Goal: Check status: Check status

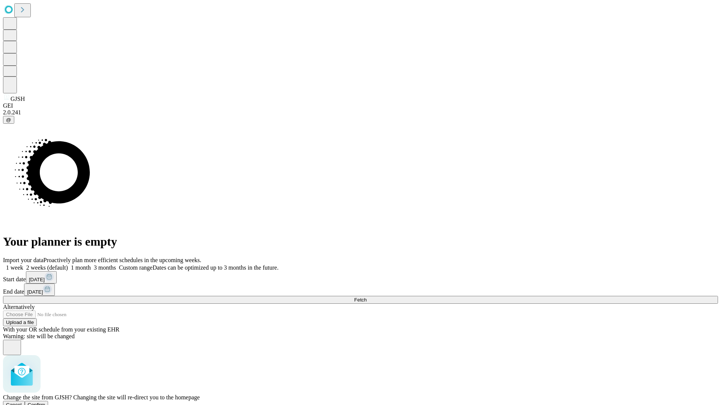
click at [45, 402] on span "Confirm" at bounding box center [37, 405] width 18 height 6
click at [23, 265] on label "1 week" at bounding box center [13, 268] width 20 height 6
click at [366, 297] on span "Fetch" at bounding box center [360, 300] width 12 height 6
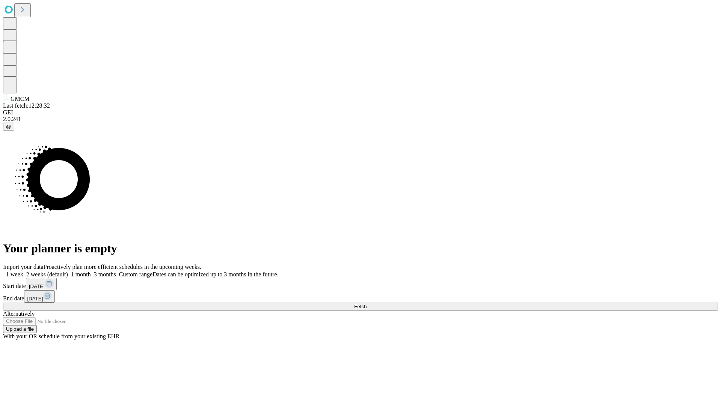
click at [23, 271] on label "1 week" at bounding box center [13, 274] width 20 height 6
click at [366, 304] on span "Fetch" at bounding box center [360, 307] width 12 height 6
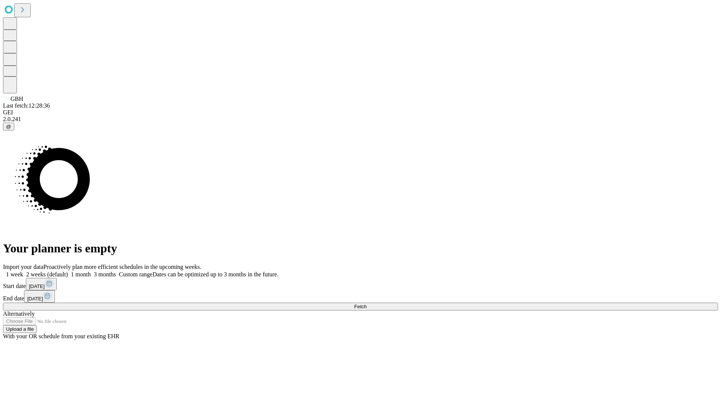
click at [23, 271] on label "1 week" at bounding box center [13, 274] width 20 height 6
click at [366, 304] on span "Fetch" at bounding box center [360, 307] width 12 height 6
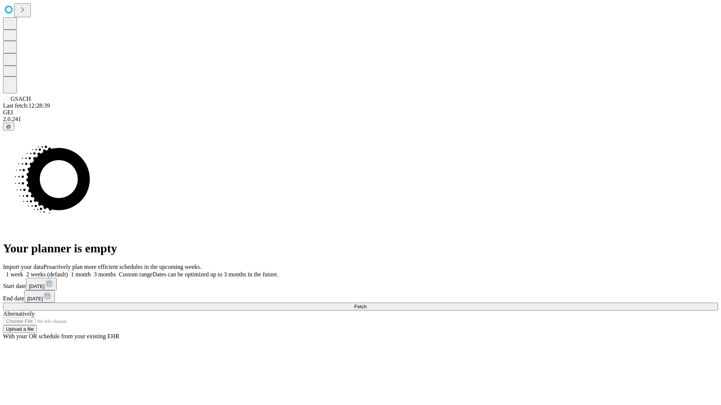
click at [366, 304] on span "Fetch" at bounding box center [360, 307] width 12 height 6
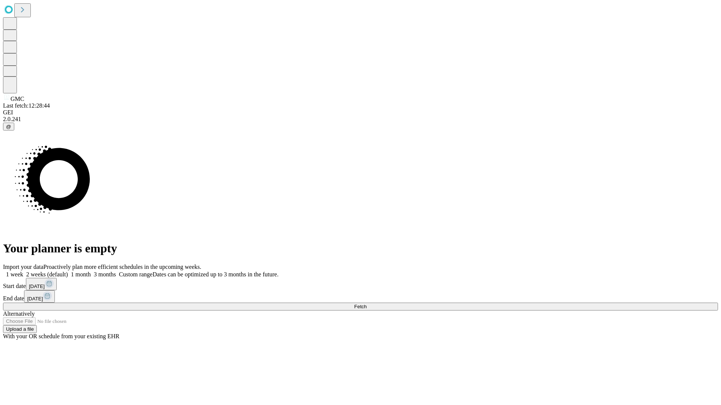
click at [366, 304] on span "Fetch" at bounding box center [360, 307] width 12 height 6
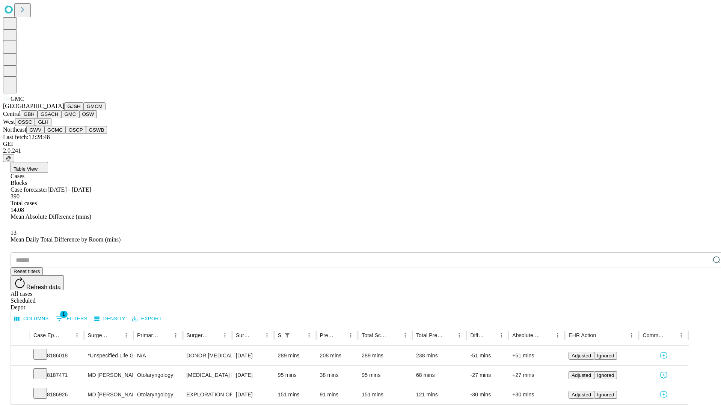
click at [79, 118] on button "OSW" at bounding box center [88, 114] width 18 height 8
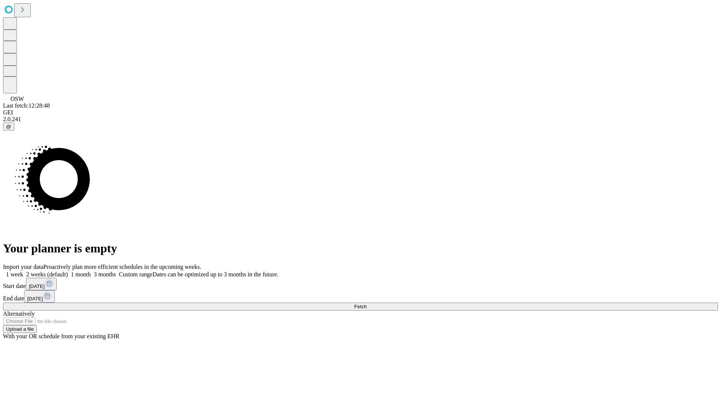
click at [23, 271] on label "1 week" at bounding box center [13, 274] width 20 height 6
click at [366, 304] on span "Fetch" at bounding box center [360, 307] width 12 height 6
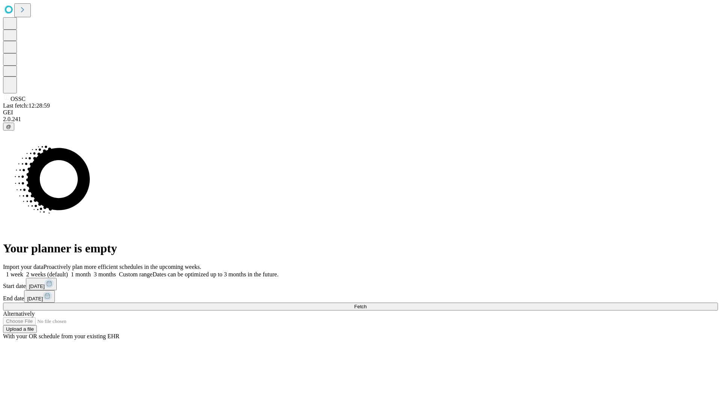
click at [23, 271] on label "1 week" at bounding box center [13, 274] width 20 height 6
click at [366, 304] on span "Fetch" at bounding box center [360, 307] width 12 height 6
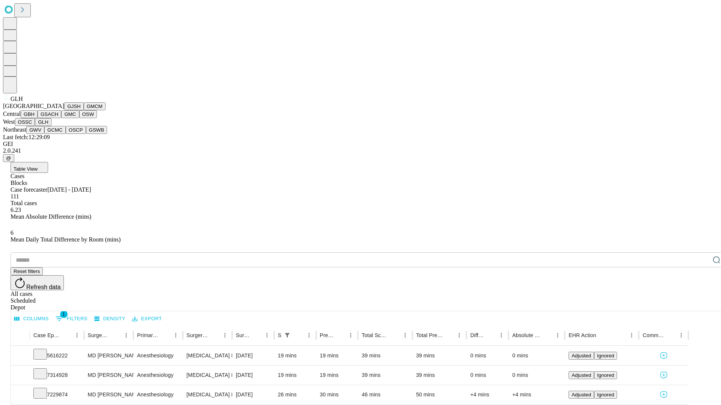
click at [44, 134] on button "GWV" at bounding box center [35, 130] width 18 height 8
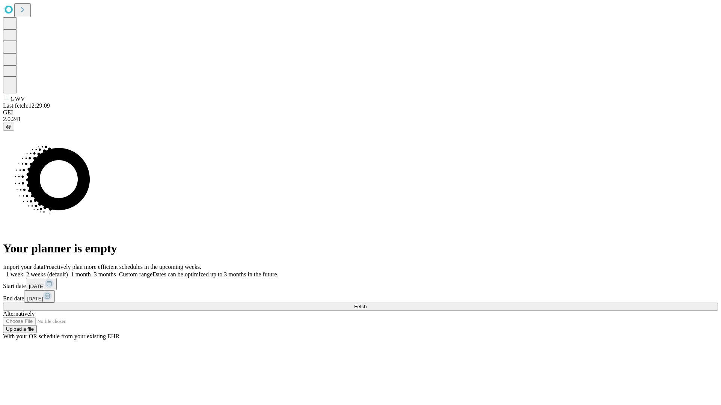
click at [366, 304] on span "Fetch" at bounding box center [360, 307] width 12 height 6
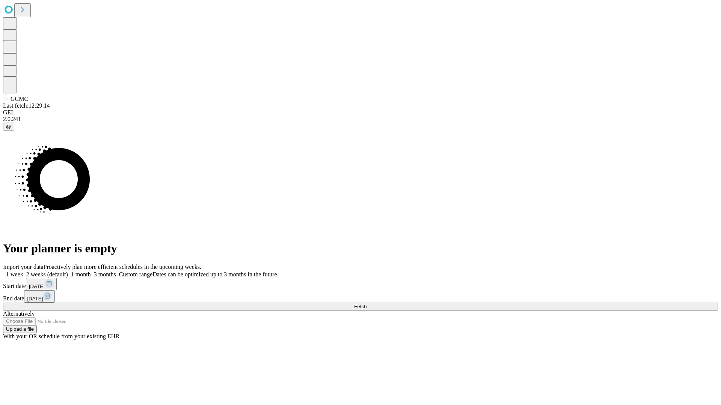
click at [23, 271] on label "1 week" at bounding box center [13, 274] width 20 height 6
click at [366, 304] on span "Fetch" at bounding box center [360, 307] width 12 height 6
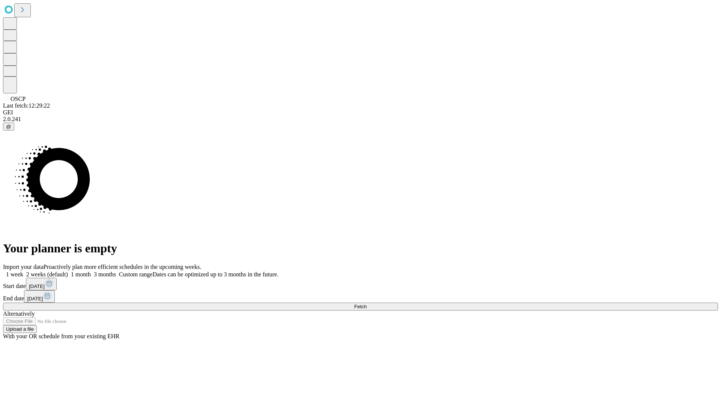
click at [23, 271] on label "1 week" at bounding box center [13, 274] width 20 height 6
click at [366, 304] on span "Fetch" at bounding box center [360, 307] width 12 height 6
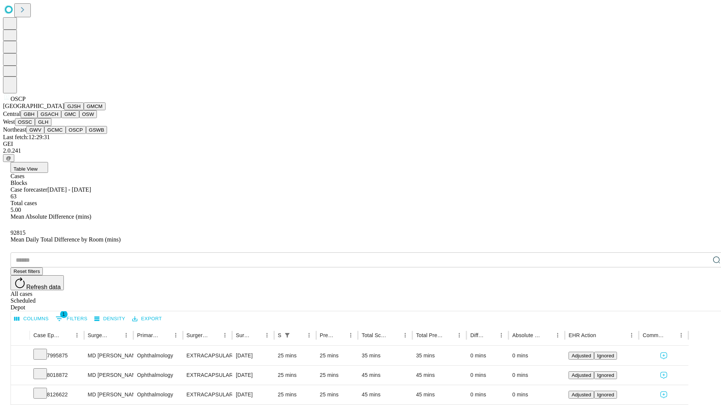
click at [86, 134] on button "GSWB" at bounding box center [96, 130] width 21 height 8
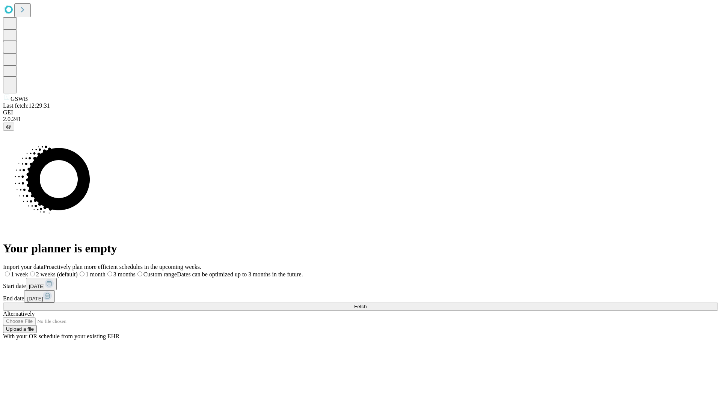
click at [28, 271] on label "1 week" at bounding box center [15, 274] width 25 height 6
click at [366, 304] on span "Fetch" at bounding box center [360, 307] width 12 height 6
